Goal: Task Accomplishment & Management: Use online tool/utility

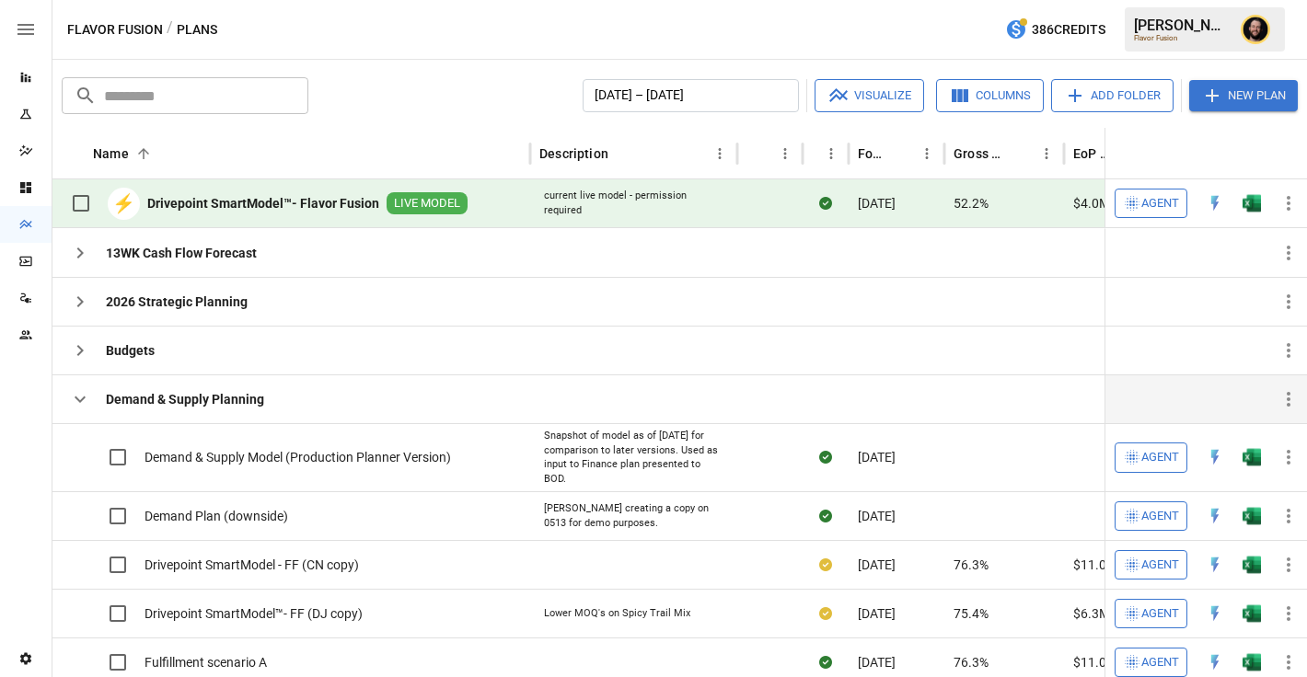
scroll to position [75, 0]
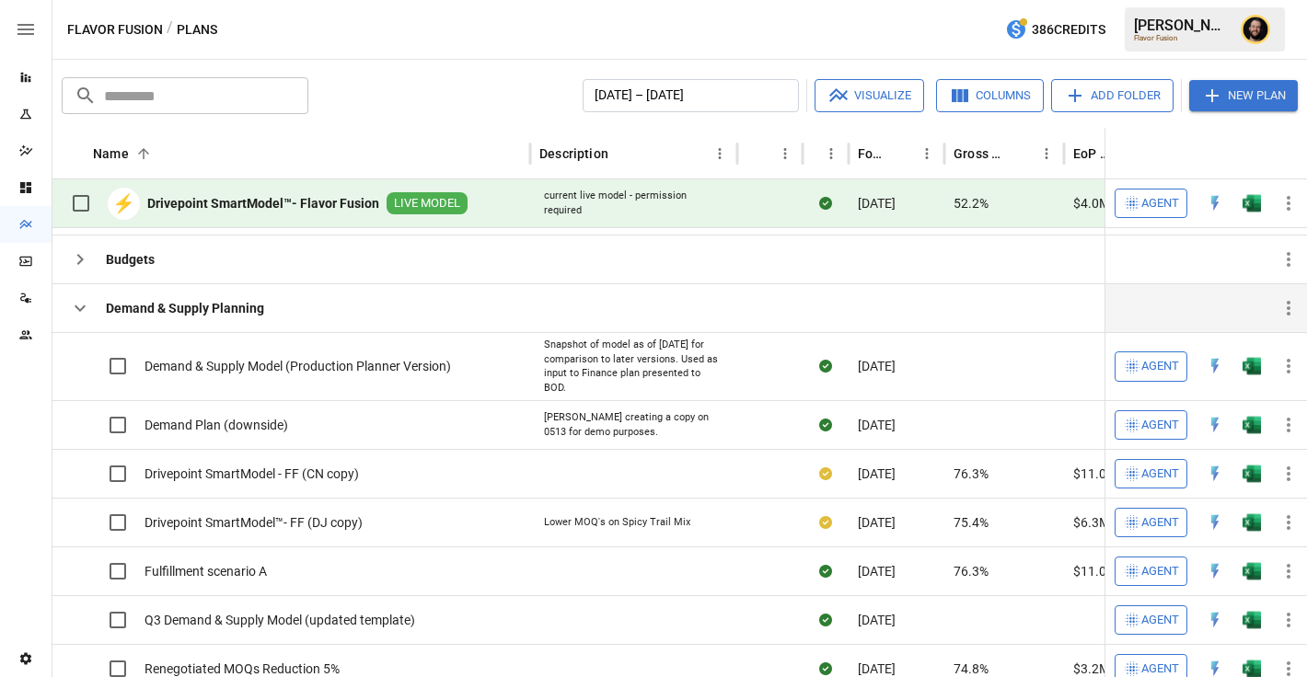
click at [75, 312] on icon "button" at bounding box center [80, 308] width 22 height 22
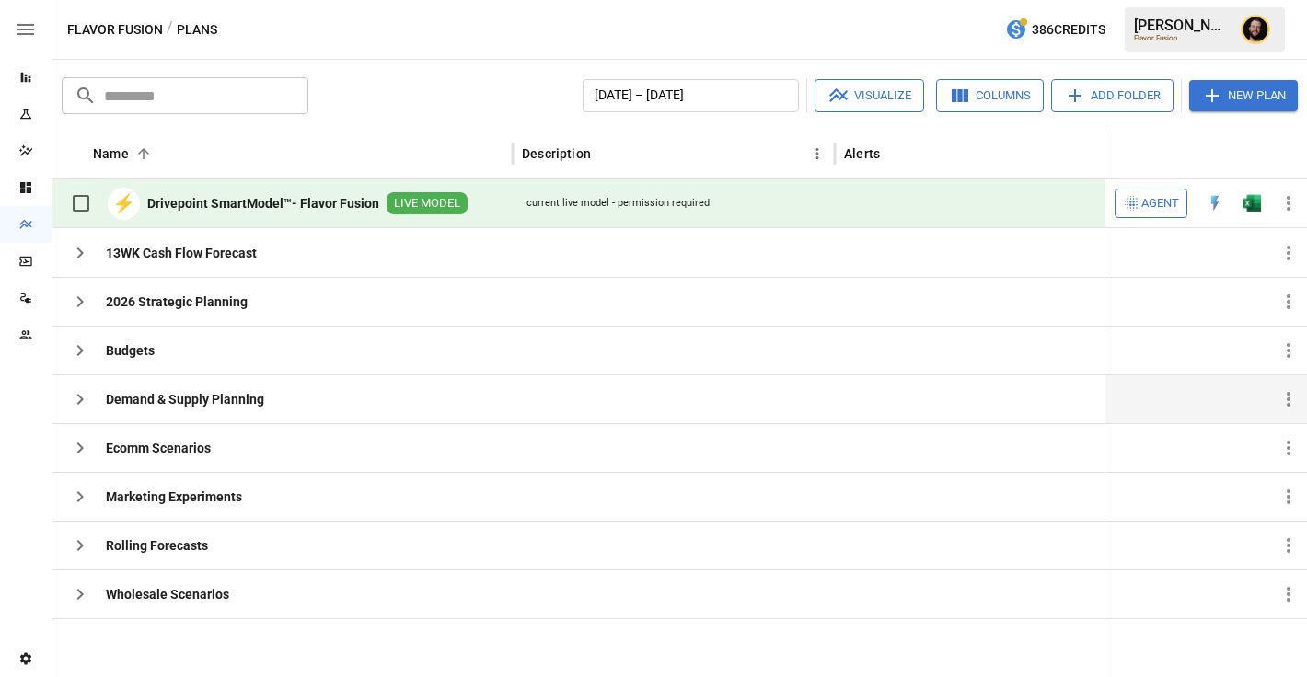
scroll to position [0, 0]
click at [74, 405] on icon "button" at bounding box center [80, 399] width 22 height 22
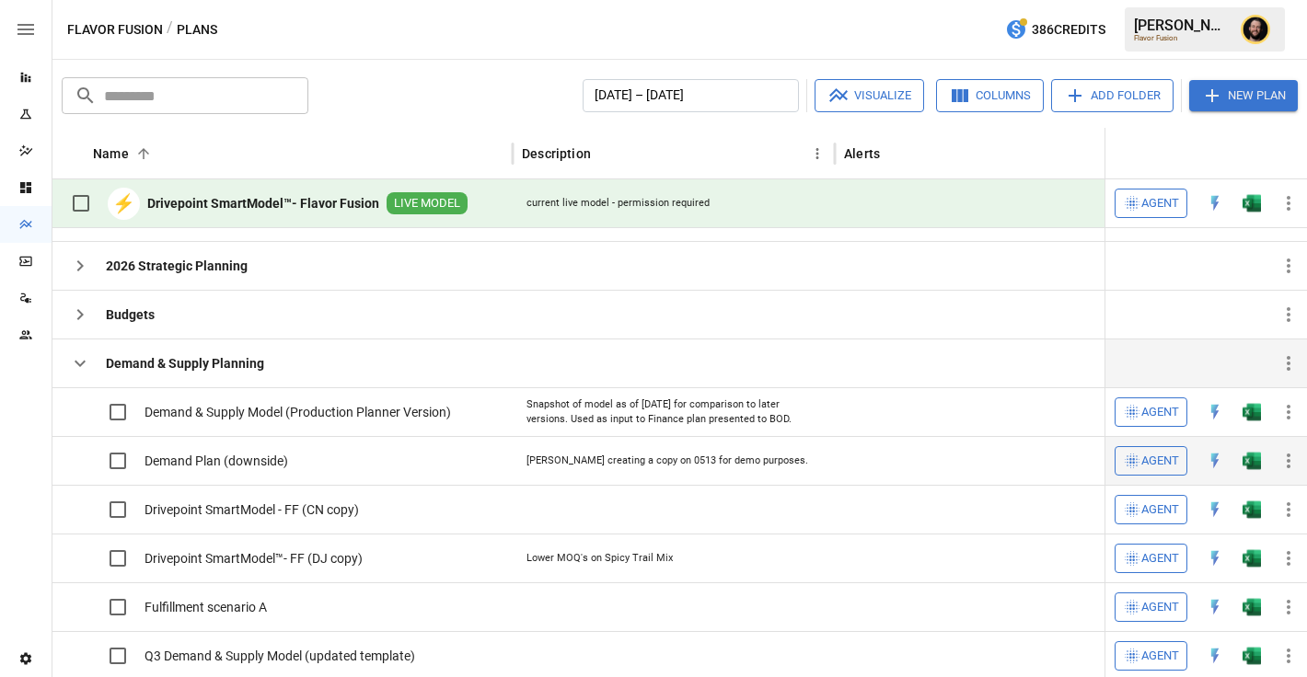
scroll to position [43, 0]
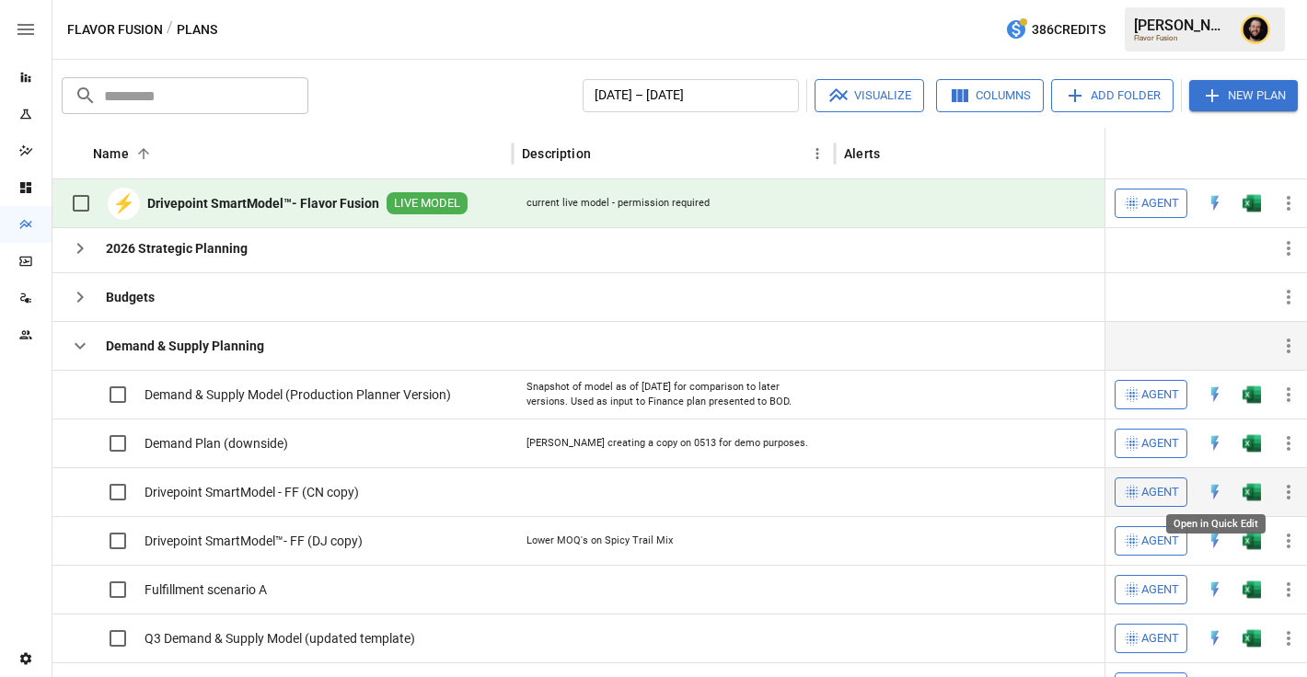
click at [1212, 496] on img "Open in Quick Edit" at bounding box center [1214, 492] width 18 height 18
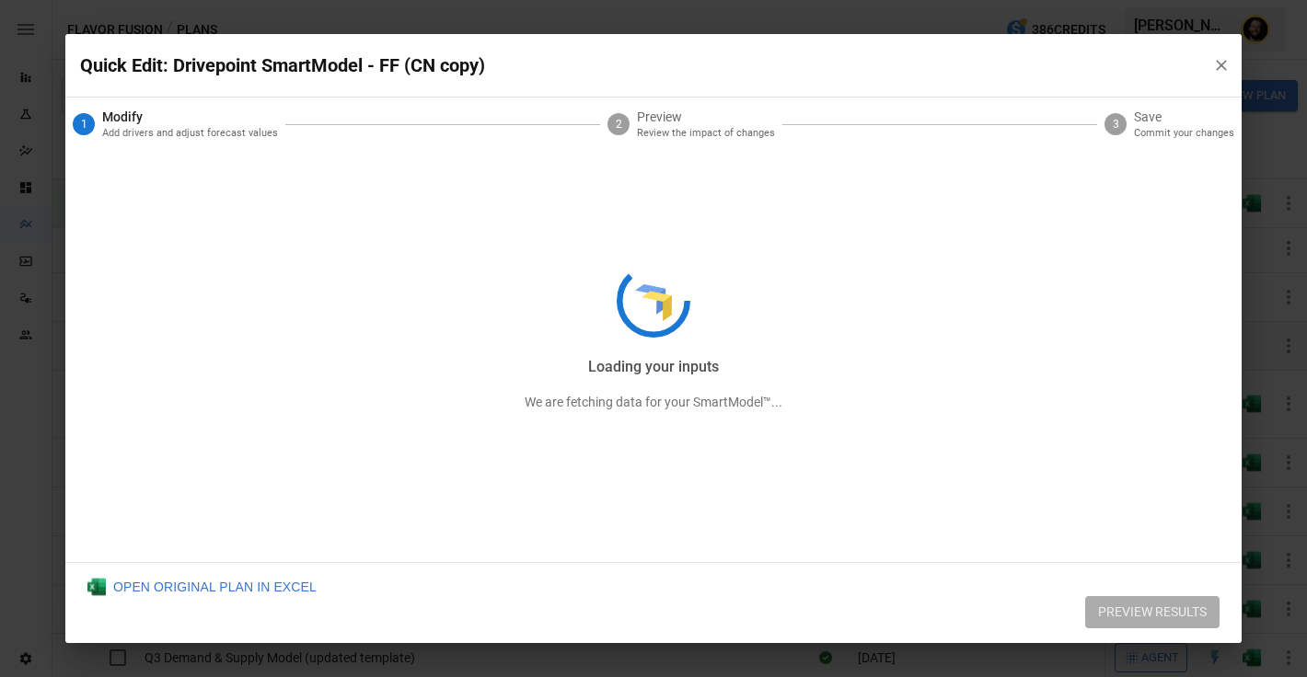
click at [1215, 66] on div "Loading your inputs We are fetching data for your SmartModel™..." at bounding box center [653, 338] width 1176 height 609
click at [1227, 63] on div "Loading your inputs We are fetching data for your SmartModel™..." at bounding box center [653, 338] width 1176 height 609
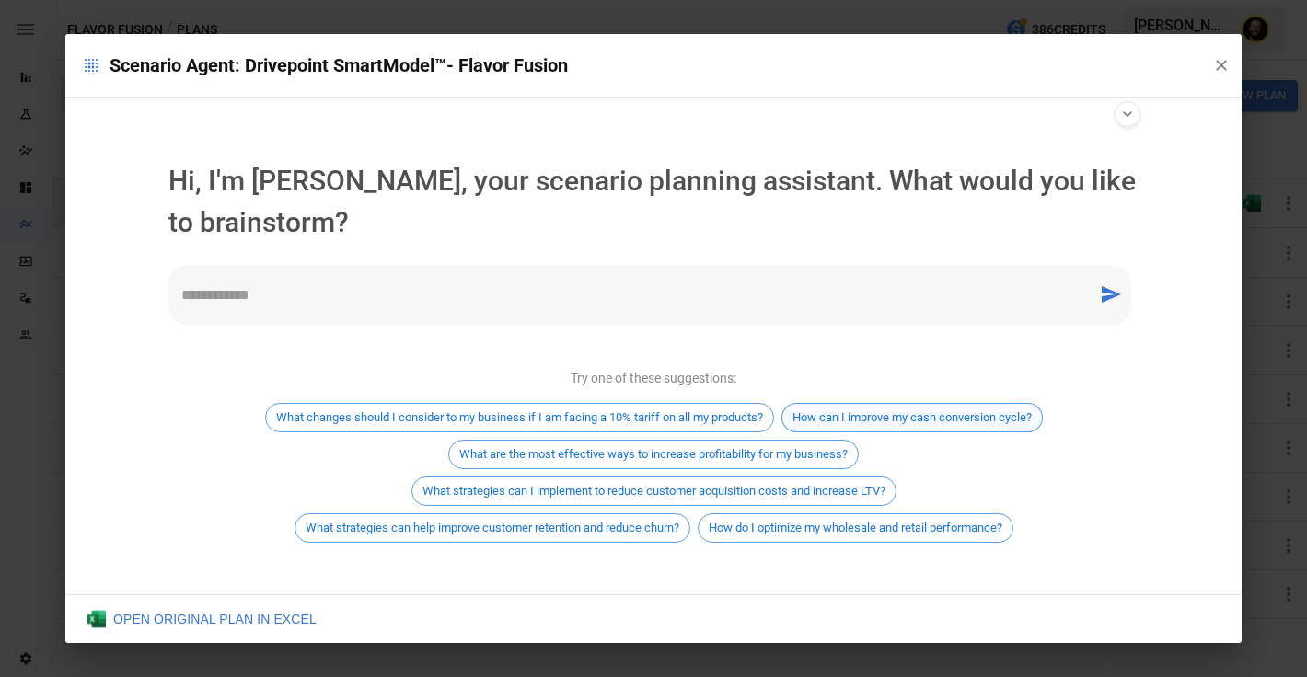
scroll to position [10, 0]
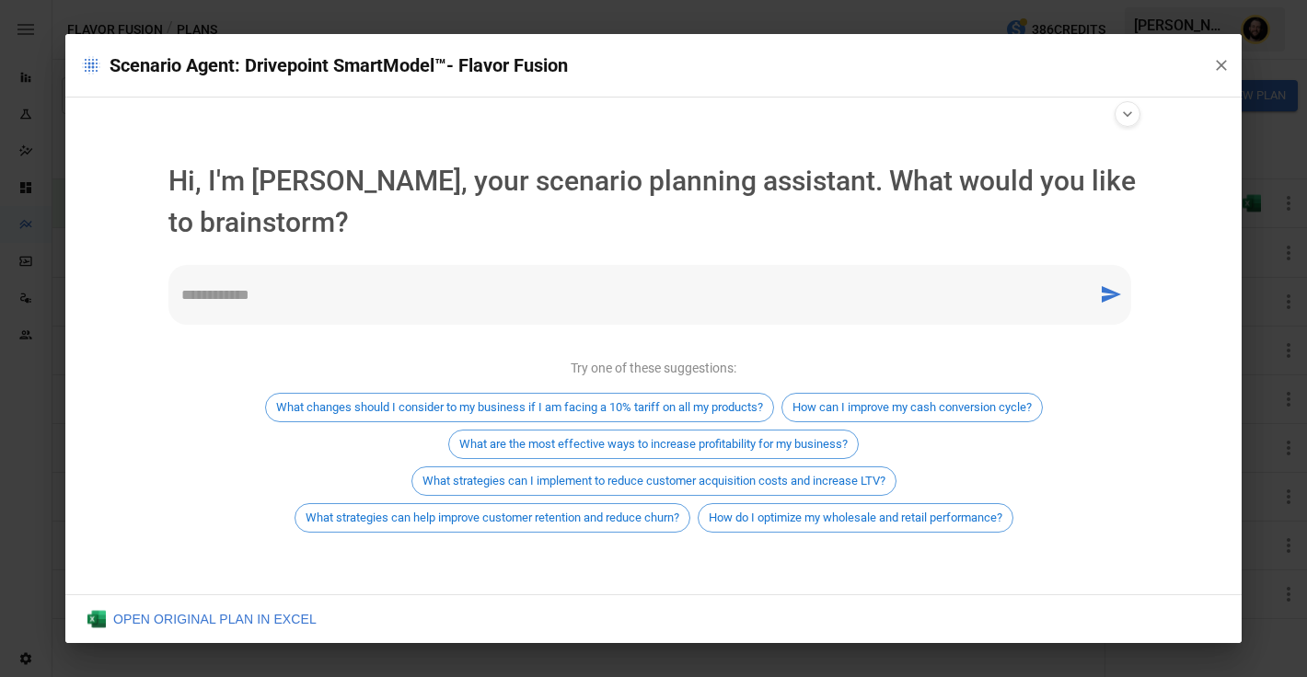
click at [773, 303] on textarea at bounding box center [633, 294] width 904 height 21
click at [1226, 73] on icon "button" at bounding box center [1221, 65] width 18 height 18
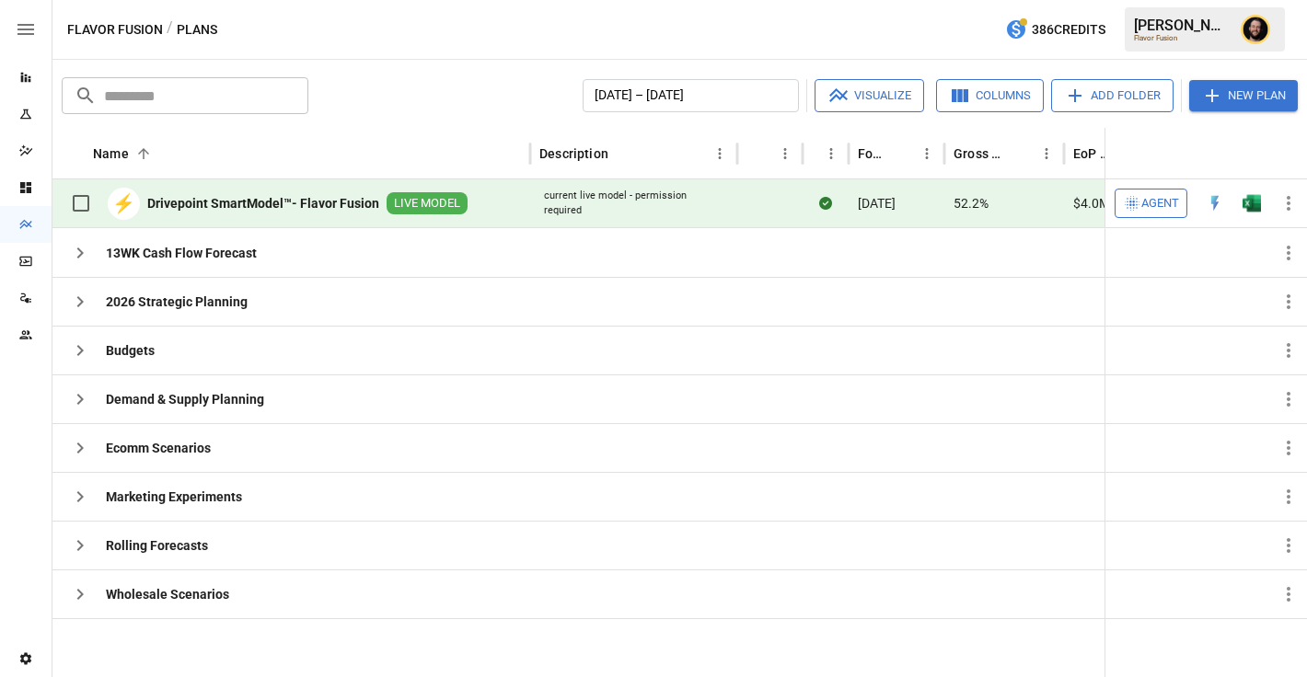
click at [1147, 209] on span "Agent" at bounding box center [1160, 203] width 38 height 21
